Goal: Task Accomplishment & Management: Use online tool/utility

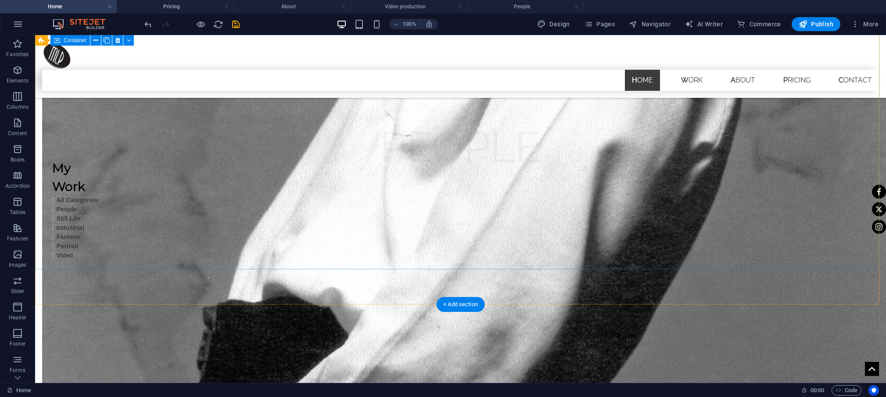
scroll to position [1402, 0]
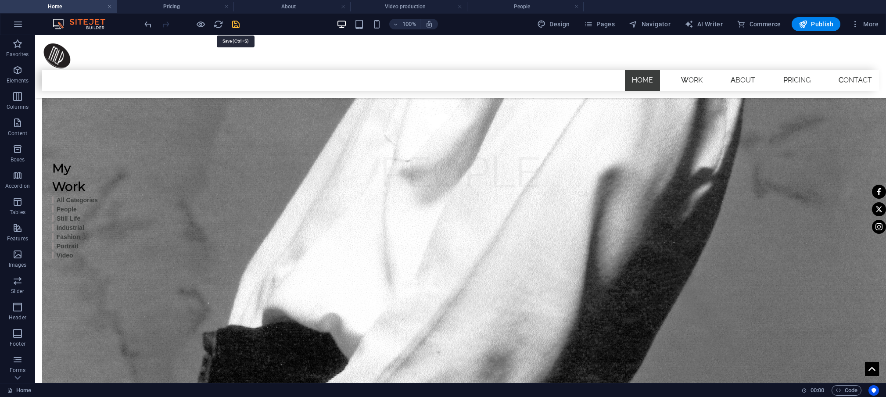
click at [235, 21] on icon "save" at bounding box center [236, 24] width 10 height 10
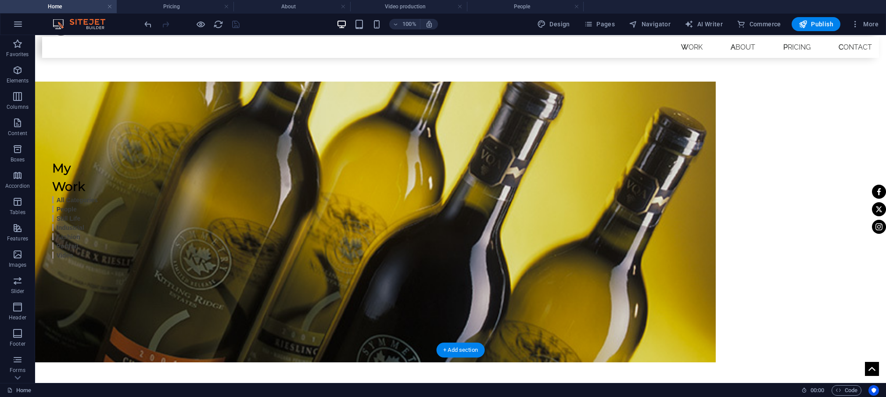
scroll to position [26, 0]
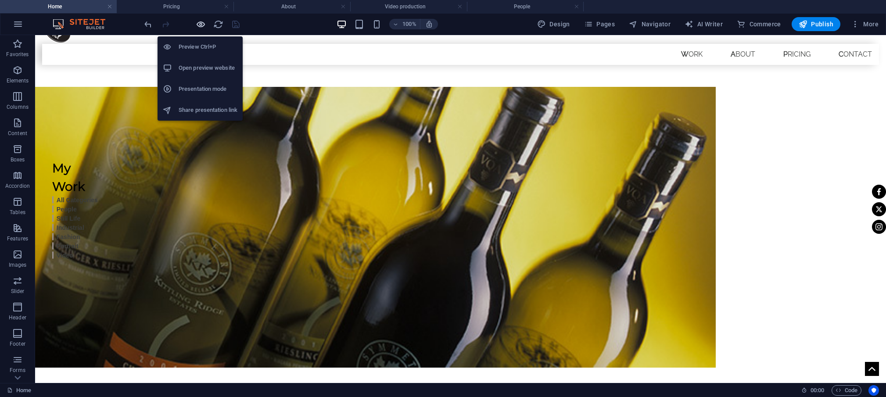
click at [199, 21] on icon "button" at bounding box center [201, 24] width 10 height 10
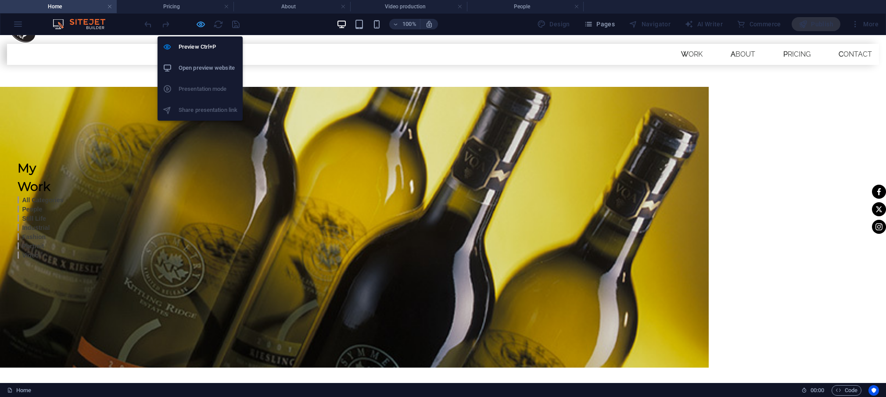
click at [197, 24] on icon "button" at bounding box center [201, 24] width 10 height 10
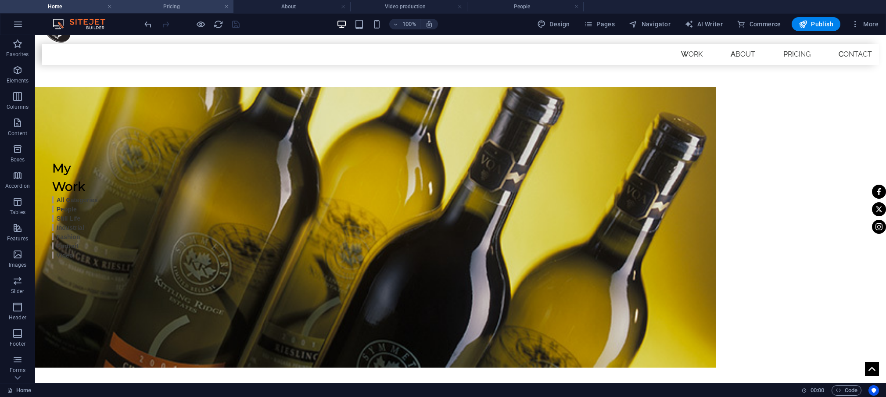
click at [175, 7] on h4 "Pricing" at bounding box center [175, 7] width 117 height 10
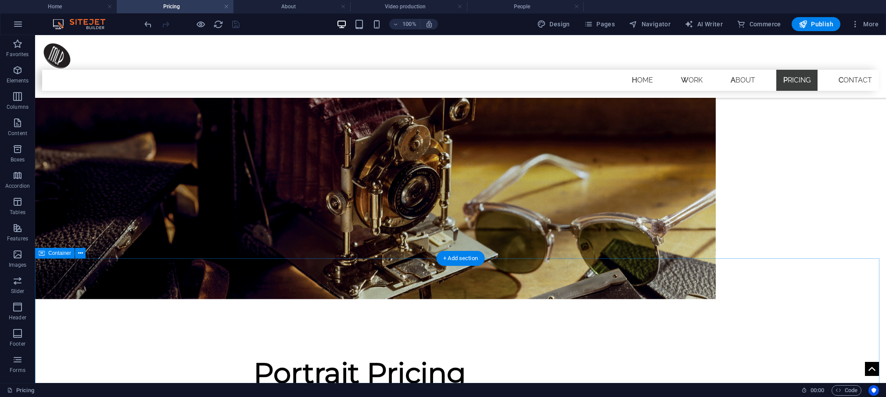
scroll to position [102, 0]
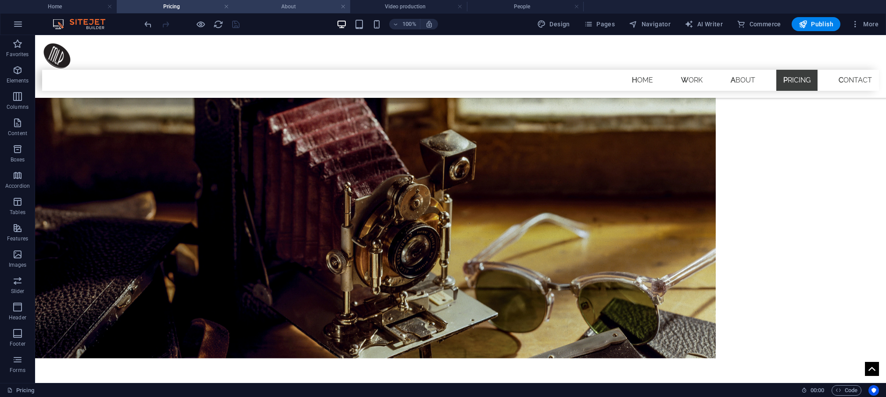
click at [293, 7] on h4 "About" at bounding box center [291, 7] width 117 height 10
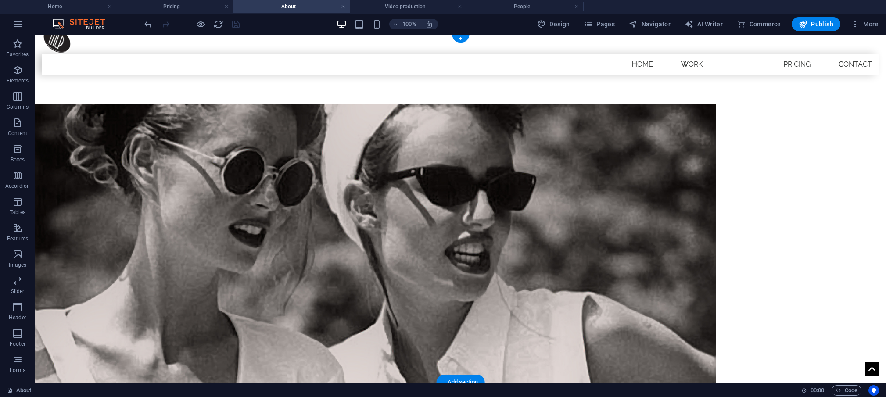
scroll to position [0, 0]
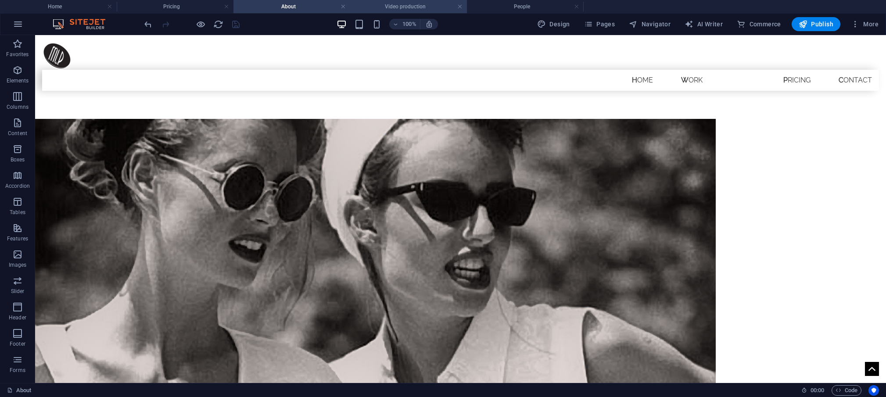
click at [405, 4] on h4 "Video production" at bounding box center [408, 7] width 117 height 10
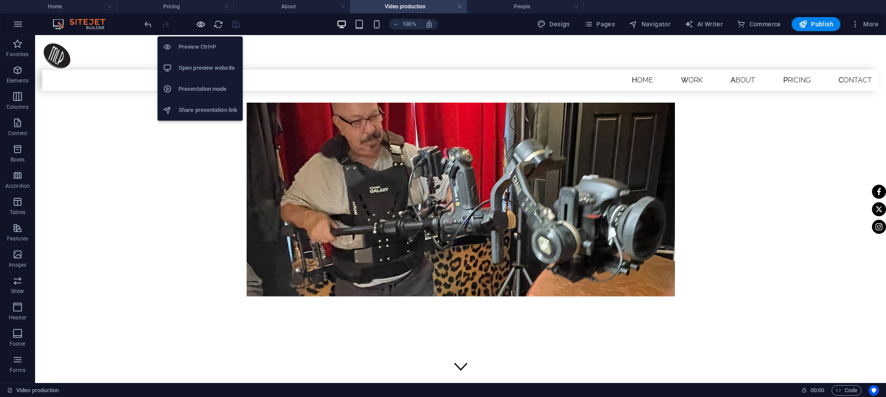
click at [200, 22] on icon "button" at bounding box center [201, 24] width 10 height 10
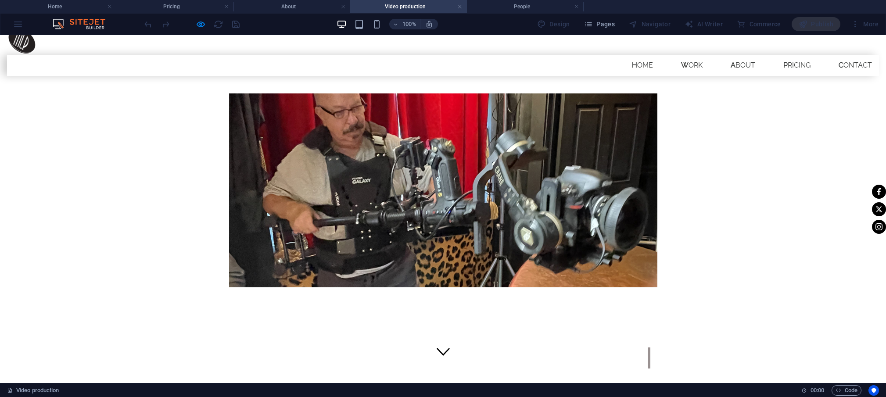
scroll to position [16, 0]
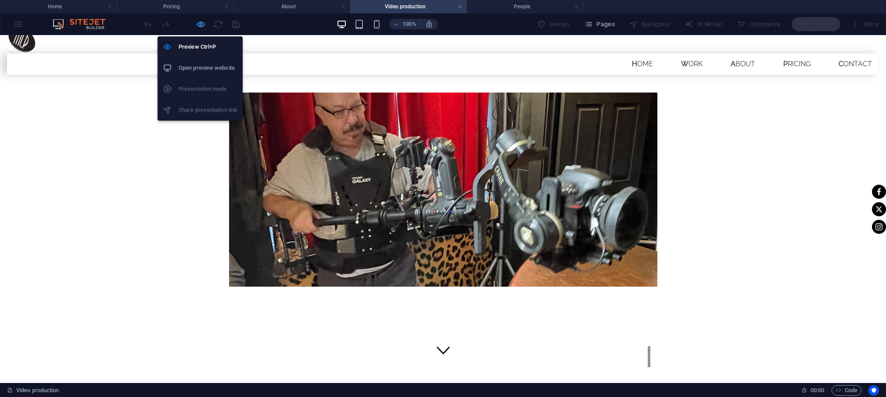
click at [201, 25] on icon "button" at bounding box center [201, 24] width 10 height 10
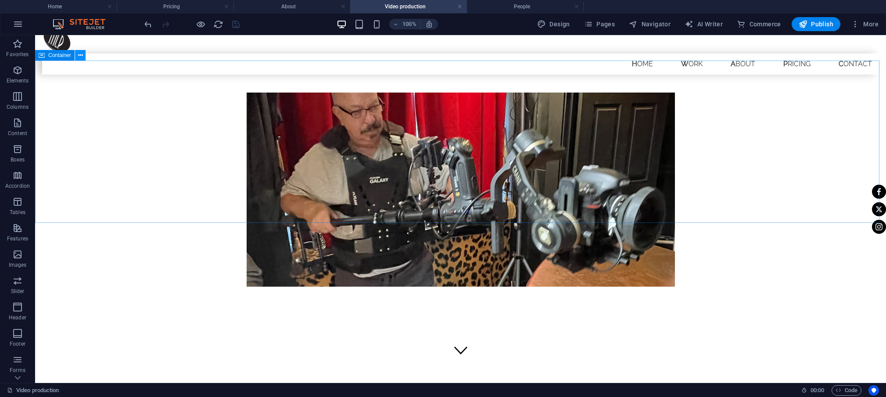
click at [83, 55] on button at bounding box center [80, 55] width 11 height 11
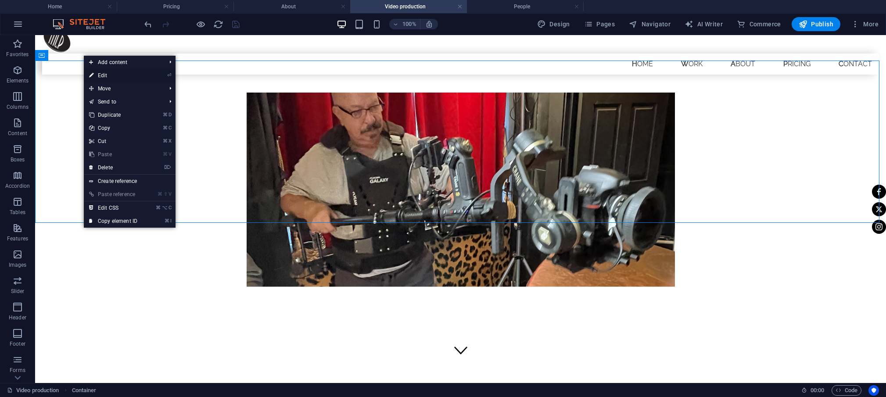
click at [119, 77] on link "⏎ Edit" at bounding box center [113, 75] width 59 height 13
select select "px"
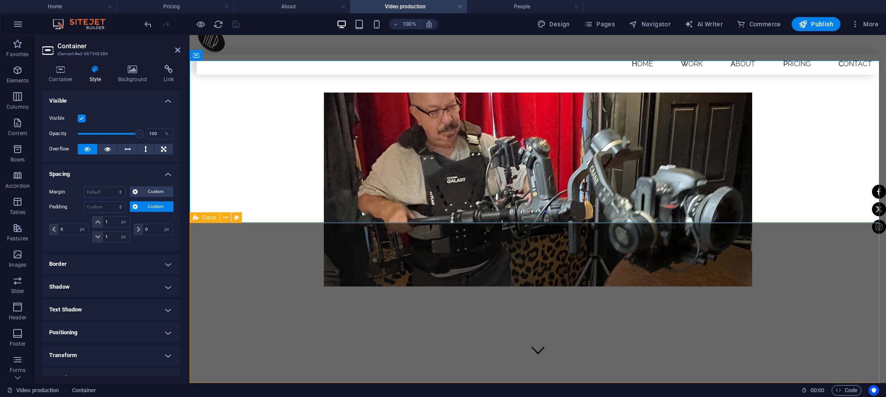
scroll to position [0, 0]
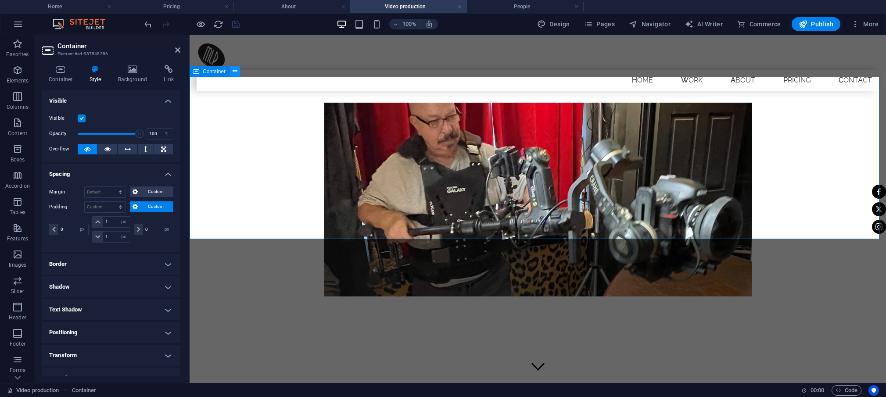
click at [233, 72] on icon at bounding box center [235, 71] width 5 height 9
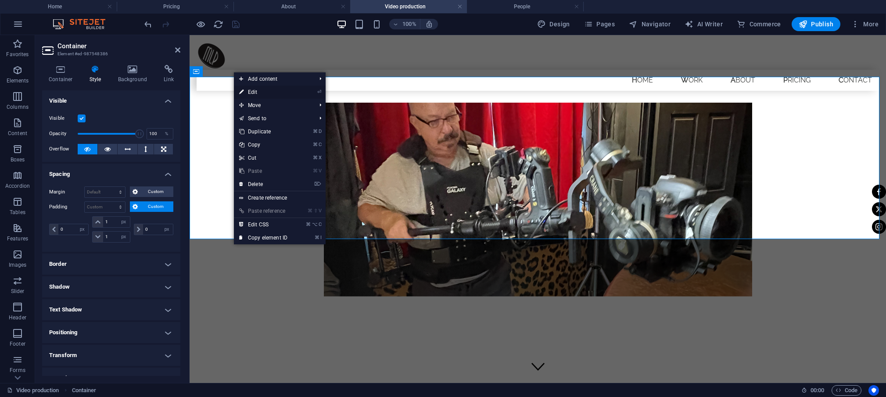
drag, startPoint x: 256, startPoint y: 91, endPoint x: 67, endPoint y: 55, distance: 192.5
click at [256, 91] on link "⏎ Edit" at bounding box center [263, 92] width 59 height 13
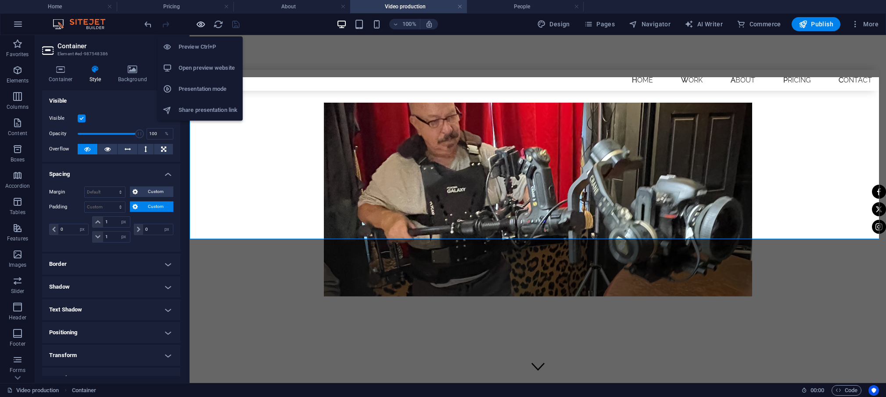
click at [200, 22] on icon "button" at bounding box center [201, 24] width 10 height 10
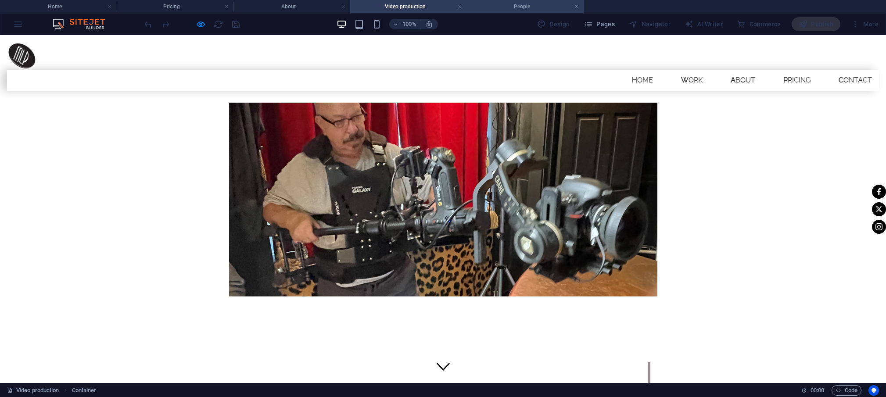
click at [531, 6] on h4 "People" at bounding box center [525, 7] width 117 height 10
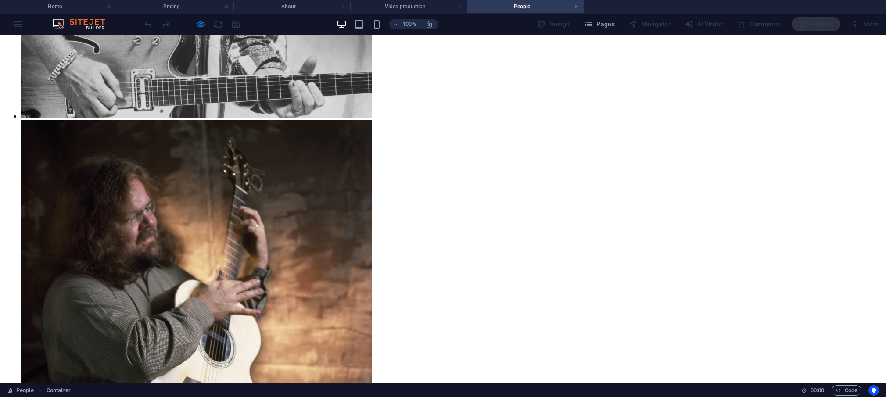
scroll to position [1201, 0]
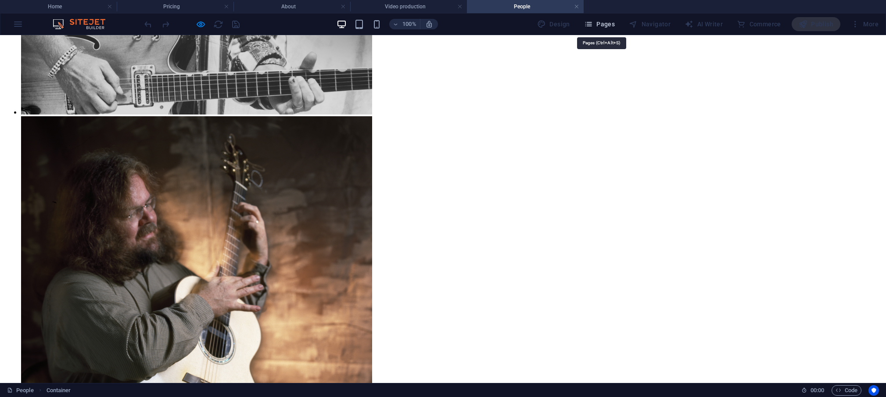
click at [605, 26] on span "Pages" at bounding box center [599, 24] width 31 height 9
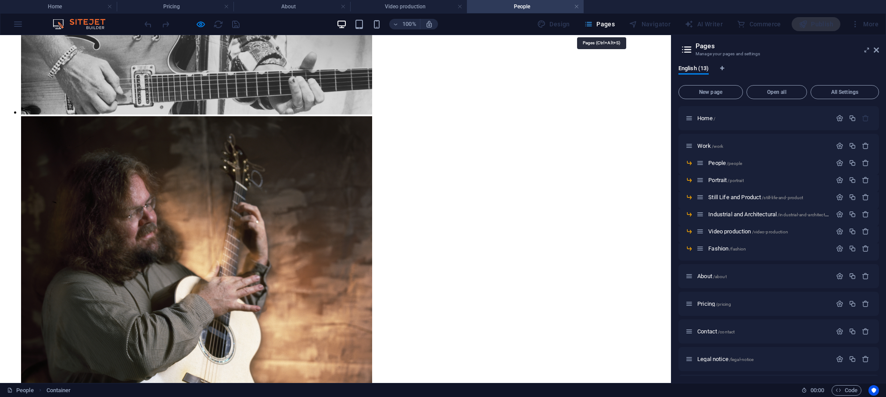
scroll to position [941, 0]
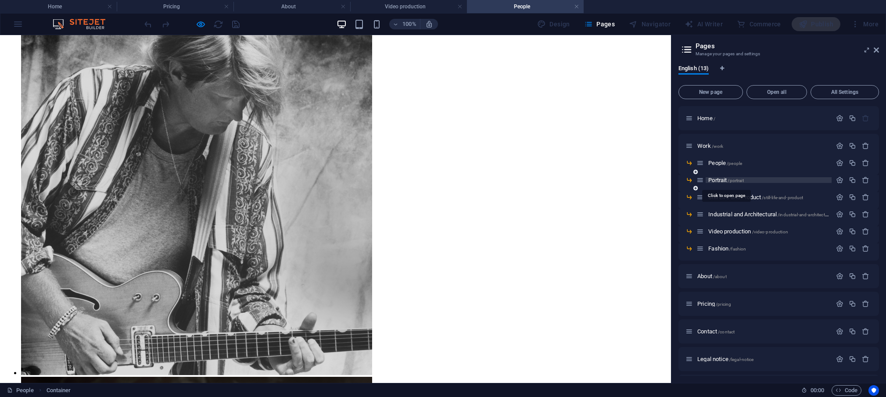
click at [723, 179] on span "Portrait /portrait" at bounding box center [725, 180] width 35 height 7
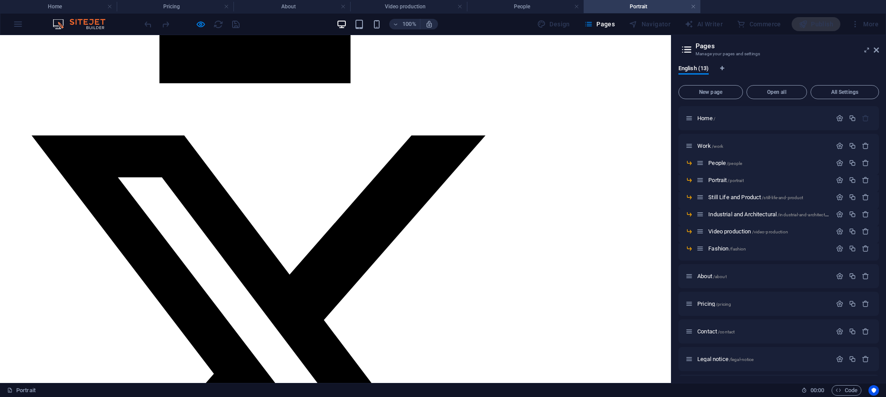
scroll to position [1649, 0]
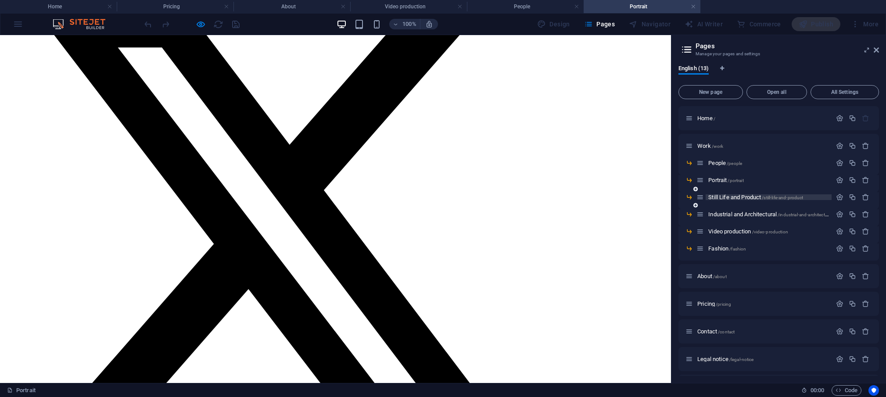
click at [736, 198] on span "Still Life and Product /still-life-and-product" at bounding box center [755, 197] width 95 height 7
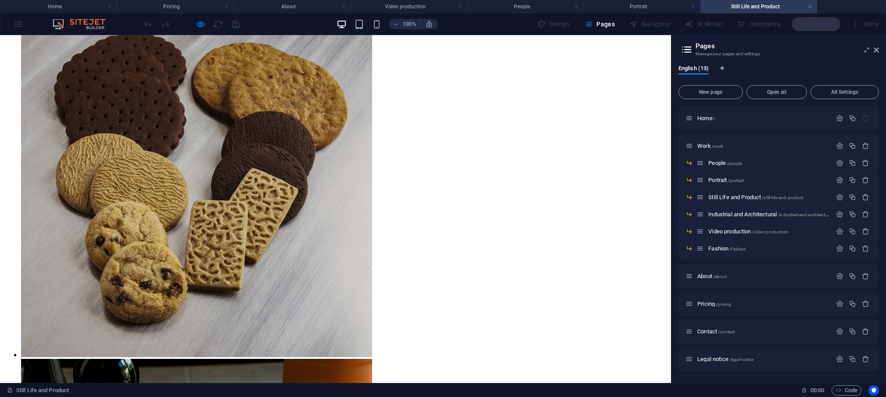
scroll to position [946, 0]
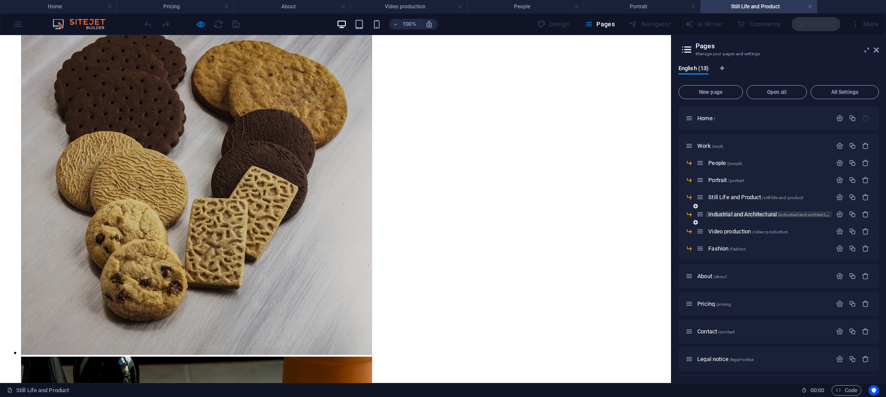
click at [745, 215] on span "Industrial and Architectural /industrial-and-architectural" at bounding box center [770, 214] width 124 height 7
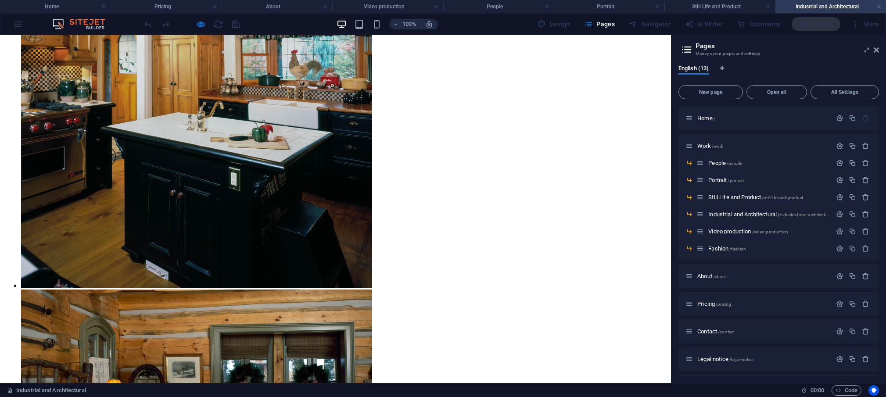
scroll to position [929, 0]
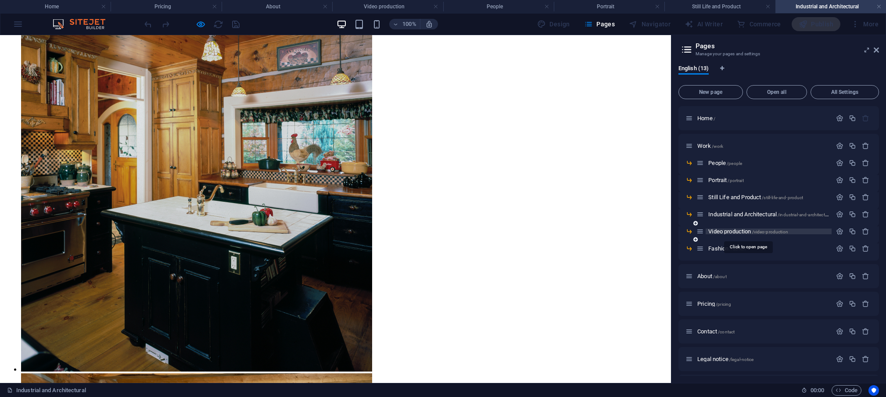
click at [742, 232] on span "Video production /video-production" at bounding box center [748, 231] width 80 height 7
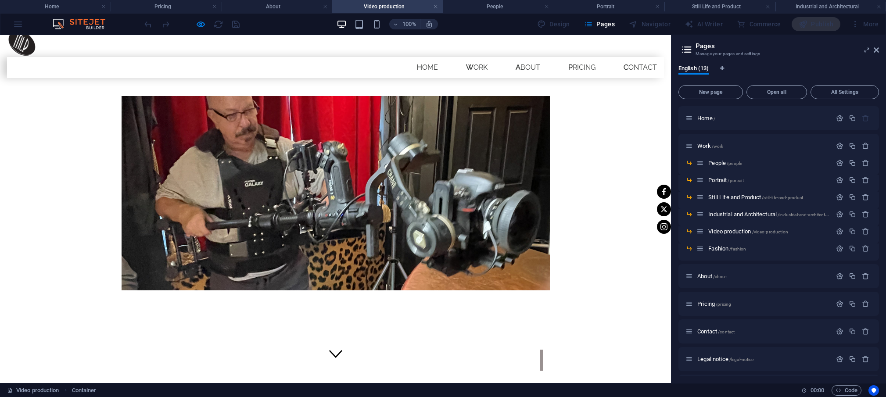
scroll to position [16, 0]
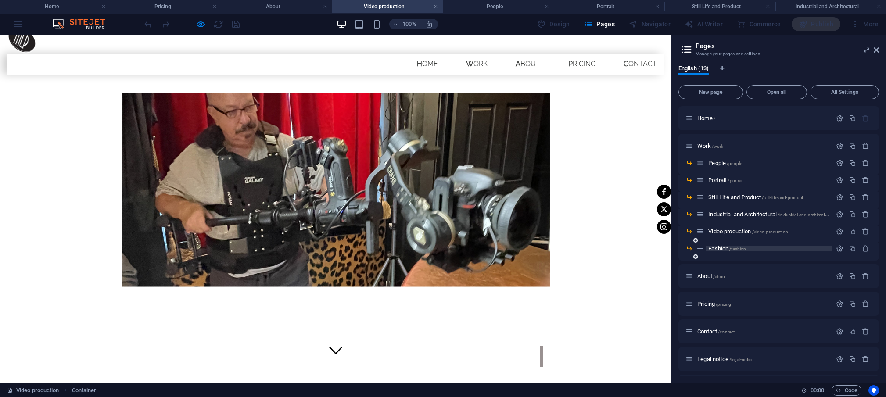
click at [717, 247] on span "Fashion /fashion" at bounding box center [727, 248] width 38 height 7
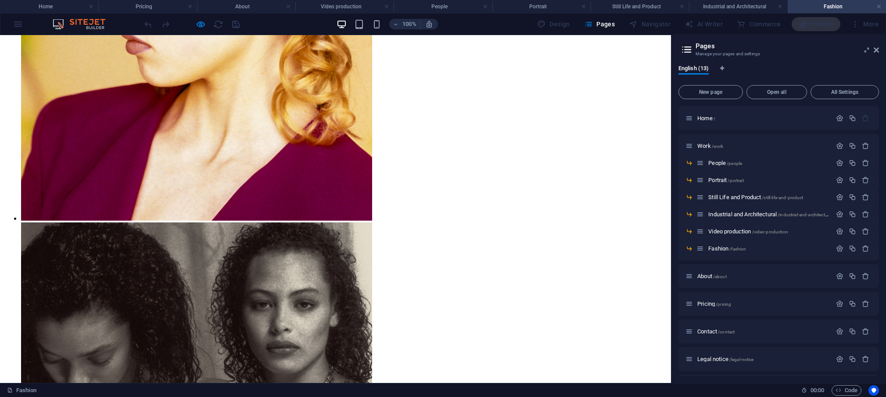
scroll to position [1353, 0]
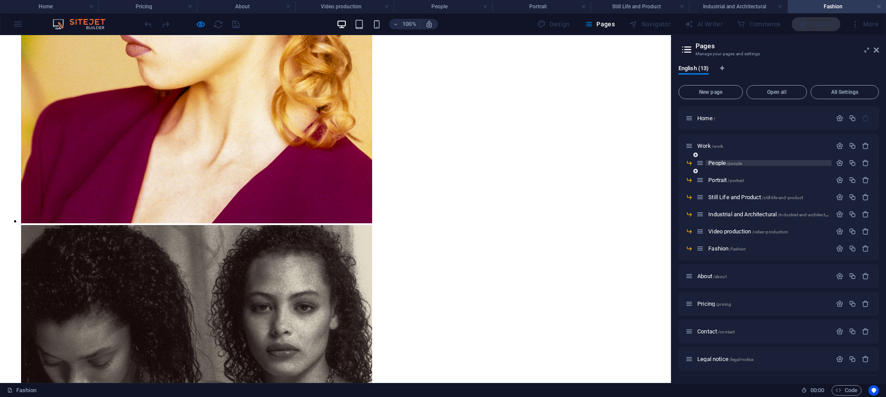
click at [718, 165] on span "People /people" at bounding box center [725, 163] width 34 height 7
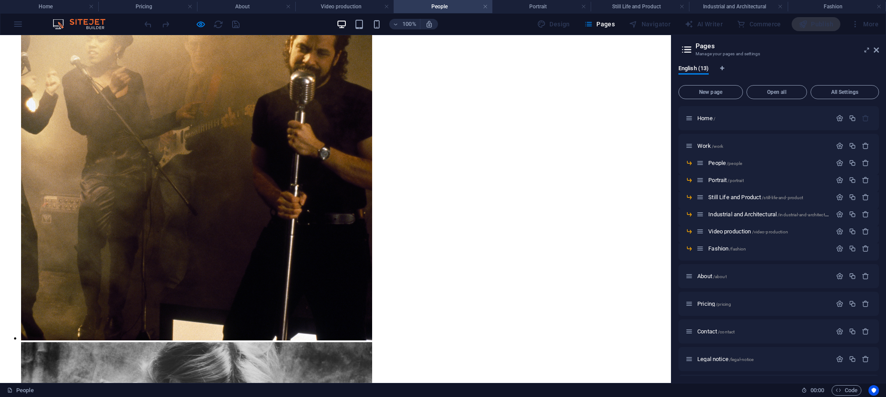
scroll to position [625, 0]
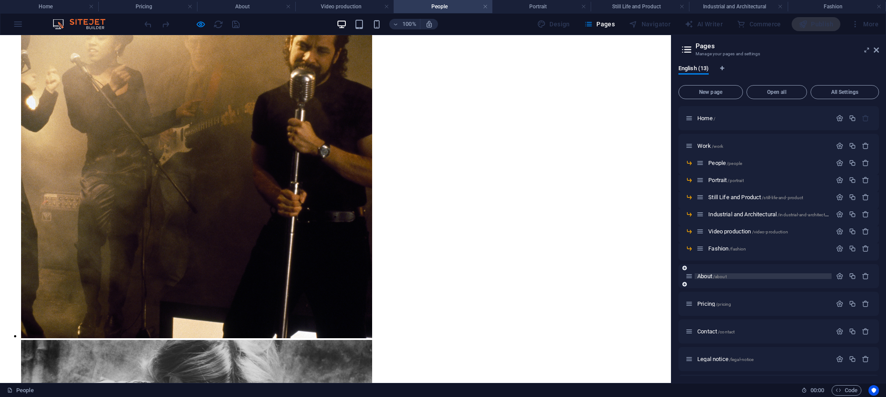
click at [706, 279] on span "About /about" at bounding box center [711, 276] width 29 height 7
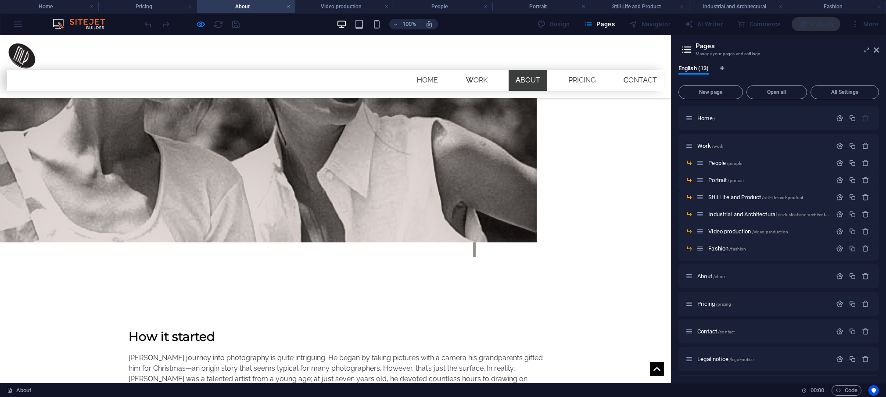
scroll to position [139, 0]
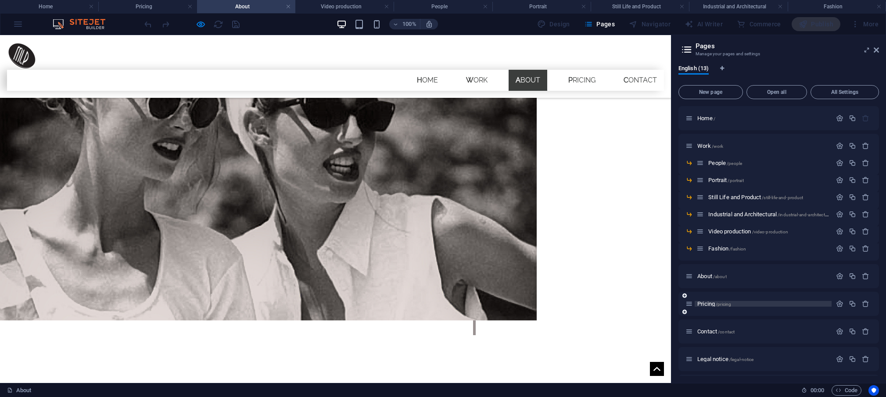
click at [707, 306] on span "Pricing /pricing" at bounding box center [714, 304] width 34 height 7
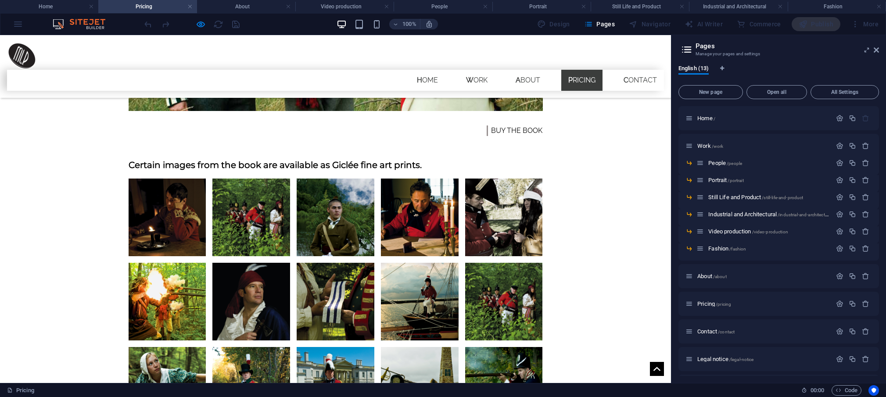
scroll to position [1246, 0]
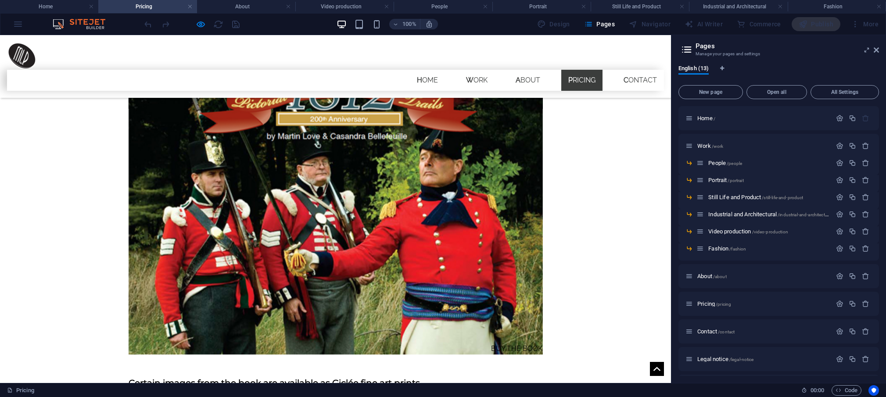
scroll to position [979, 0]
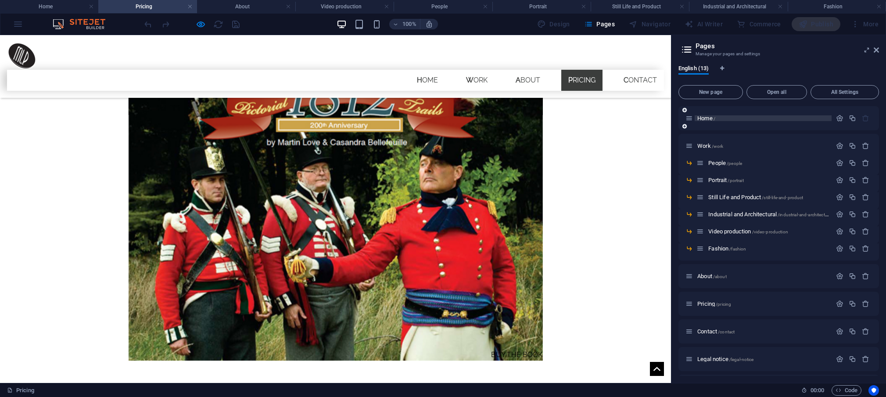
click at [705, 118] on span "Home /" at bounding box center [706, 118] width 18 height 7
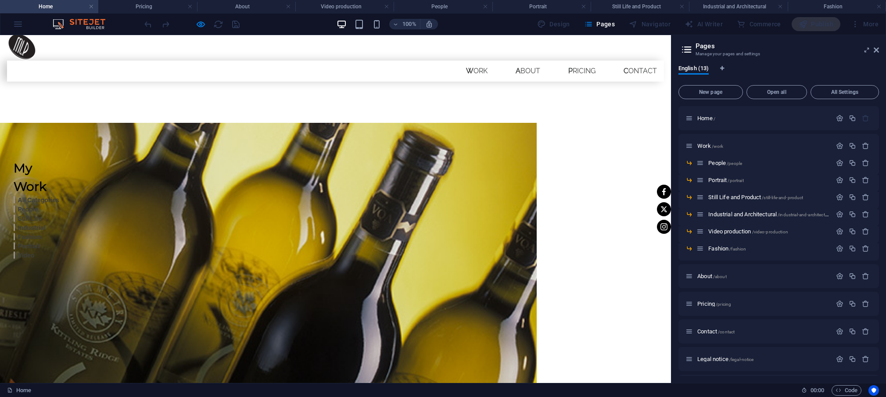
scroll to position [0, 0]
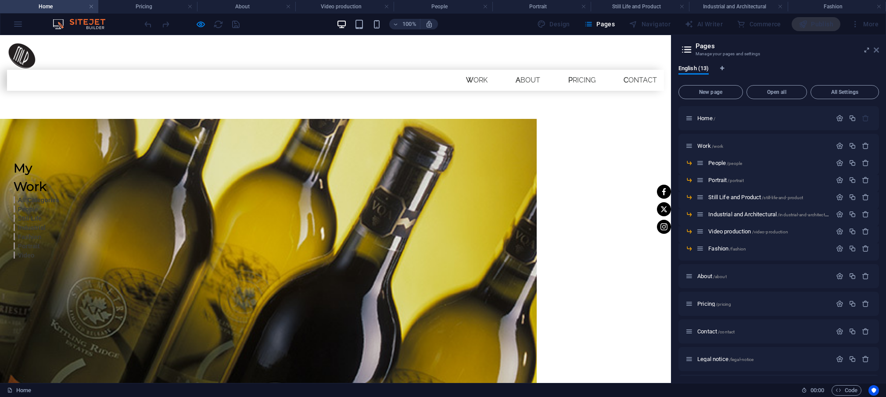
click at [874, 48] on icon at bounding box center [876, 50] width 5 height 7
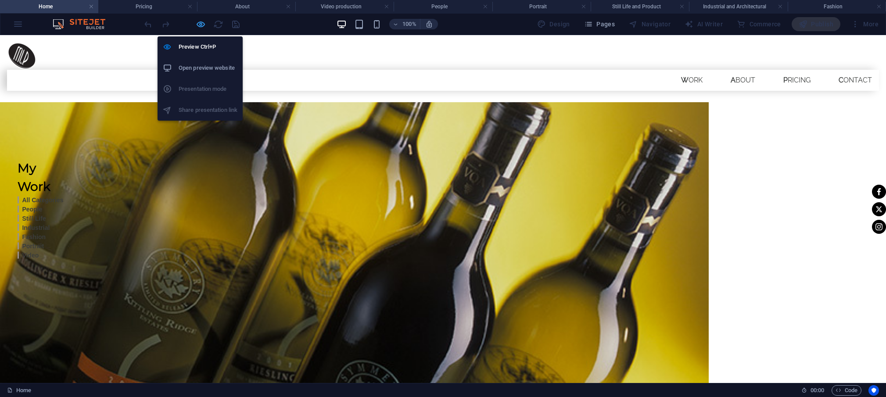
click at [201, 21] on icon "button" at bounding box center [201, 24] width 10 height 10
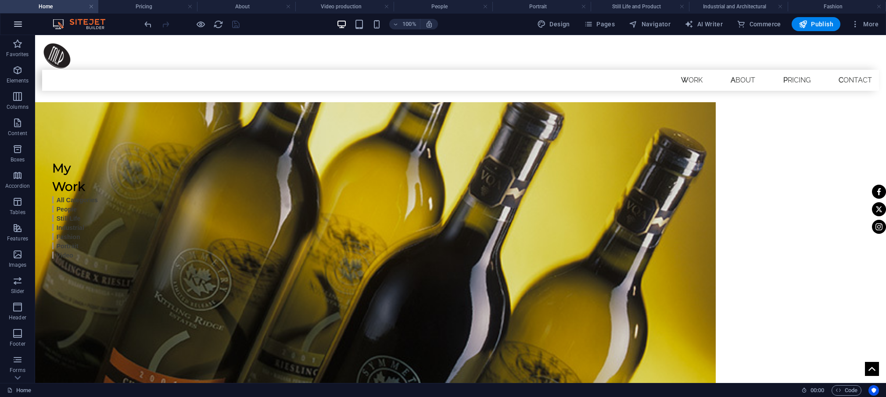
click at [17, 24] on icon "button" at bounding box center [18, 24] width 11 height 11
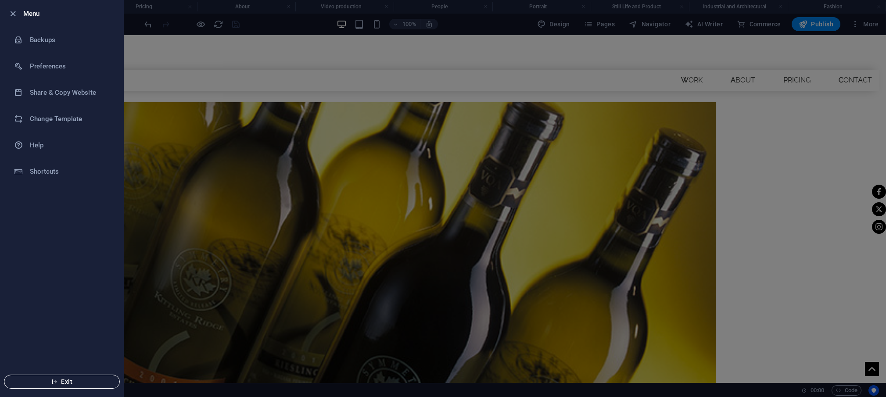
click at [82, 380] on span "Exit" at bounding box center [61, 381] width 101 height 7
